Goal: Find specific fact: Find specific page/section

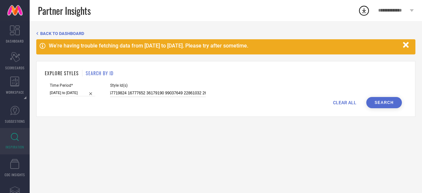
scroll to position [0, 6805]
drag, startPoint x: 109, startPoint y: 94, endPoint x: 341, endPoint y: 86, distance: 232.0
click at [341, 86] on div "Time Period* [DATE] to [DATE] Style Id(s)" at bounding box center [226, 90] width 352 height 14
paste input "12288666 12288706 12288646 12288628 12308658 12288656 12288786 29790638 2979057…"
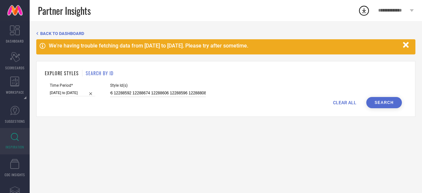
type input "12288666 12288706 12288646 12288628 12308658 12288656 12288786 29790638 2979057…"
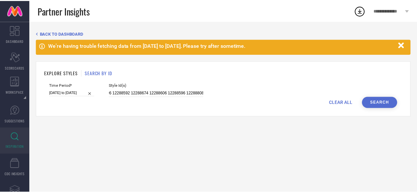
scroll to position [0, 0]
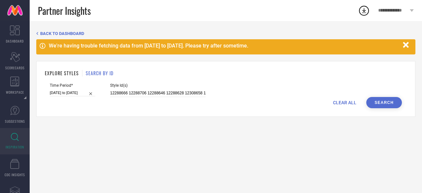
click at [388, 101] on button "Search" at bounding box center [384, 102] width 36 height 11
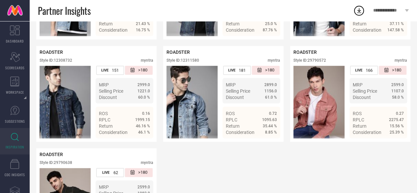
scroll to position [717, 0]
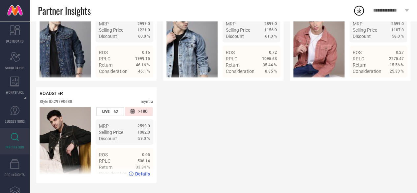
click at [57, 99] on div "Style ID: 29790638" at bounding box center [56, 101] width 33 height 5
copy div "29790638"
